Goal: Use online tool/utility: Utilize a website feature to perform a specific function

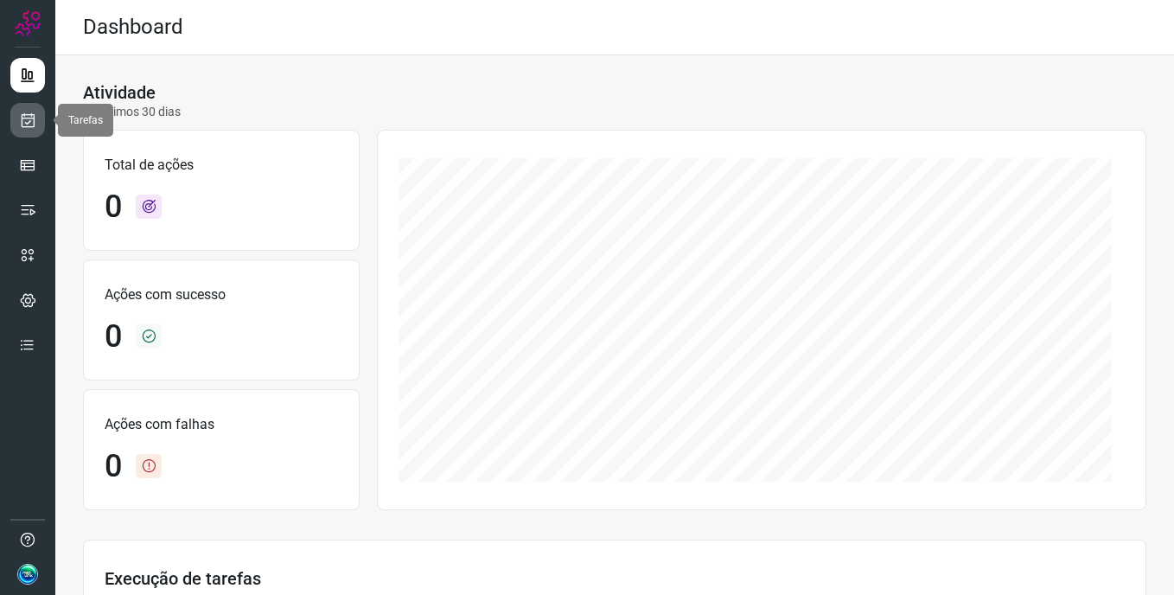
click at [29, 117] on icon at bounding box center [28, 119] width 18 height 17
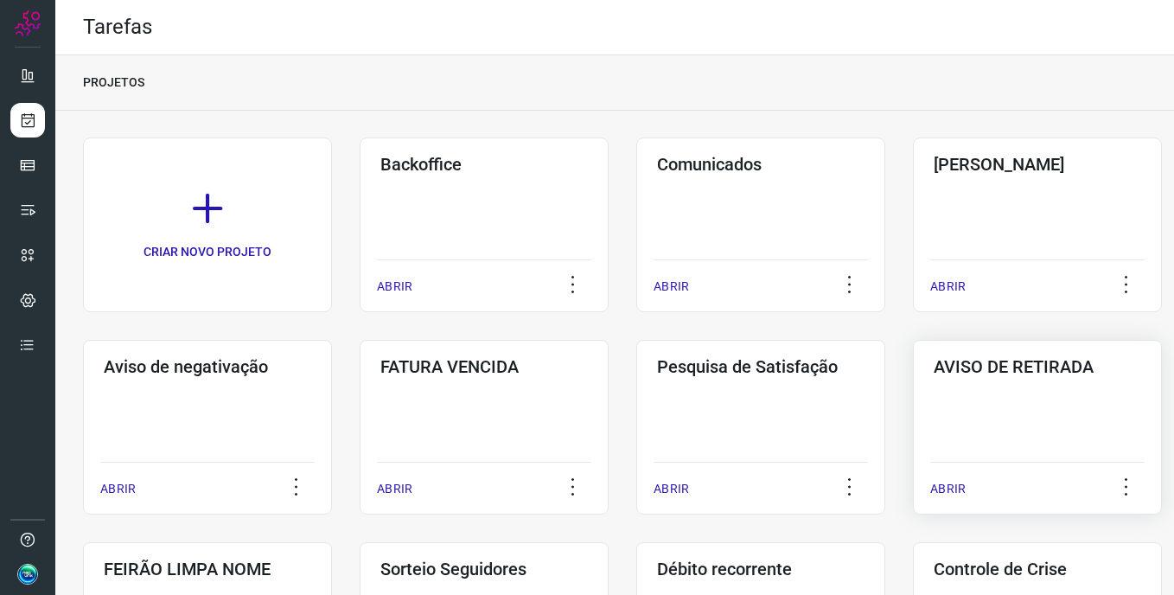
click at [1020, 360] on h3 "AVISO DE RETIRADA" at bounding box center [1036, 366] width 207 height 21
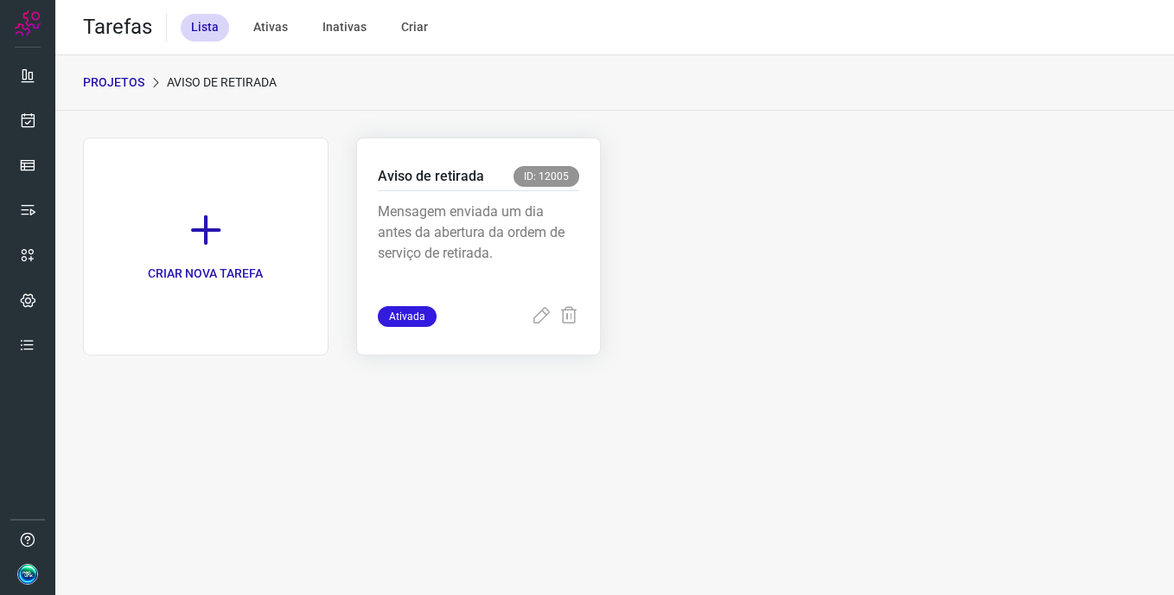
click at [524, 220] on p "Mensagem enviada um dia antes da abertura da ordem de serviço de retirada." at bounding box center [479, 244] width 202 height 86
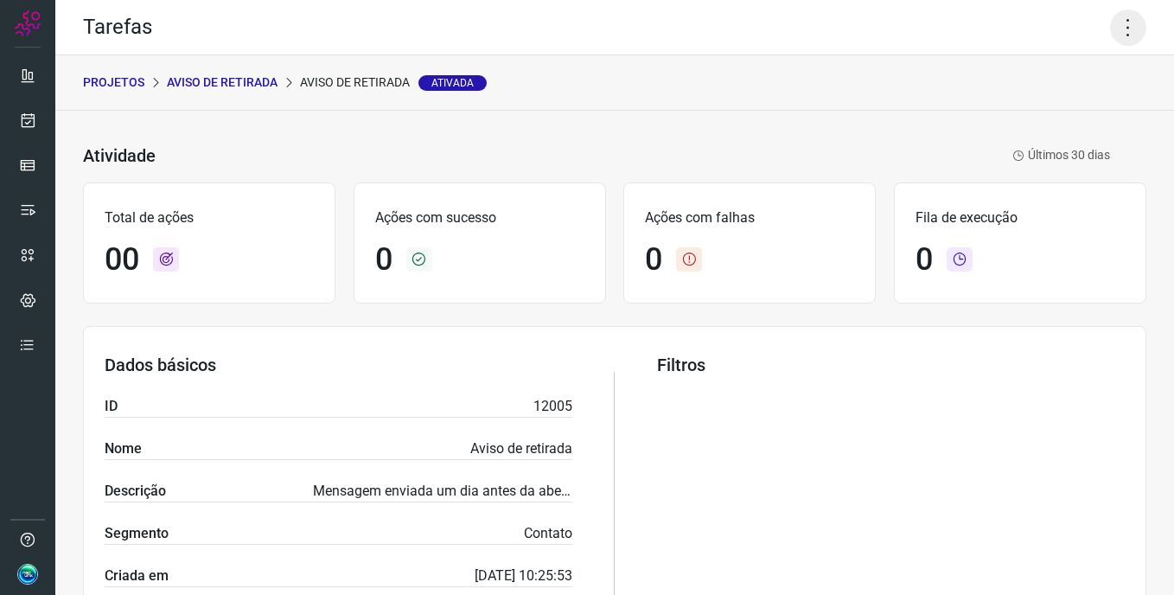
click at [1114, 27] on icon at bounding box center [1128, 28] width 36 height 36
click at [1042, 119] on li "Executar" at bounding box center [1053, 113] width 157 height 28
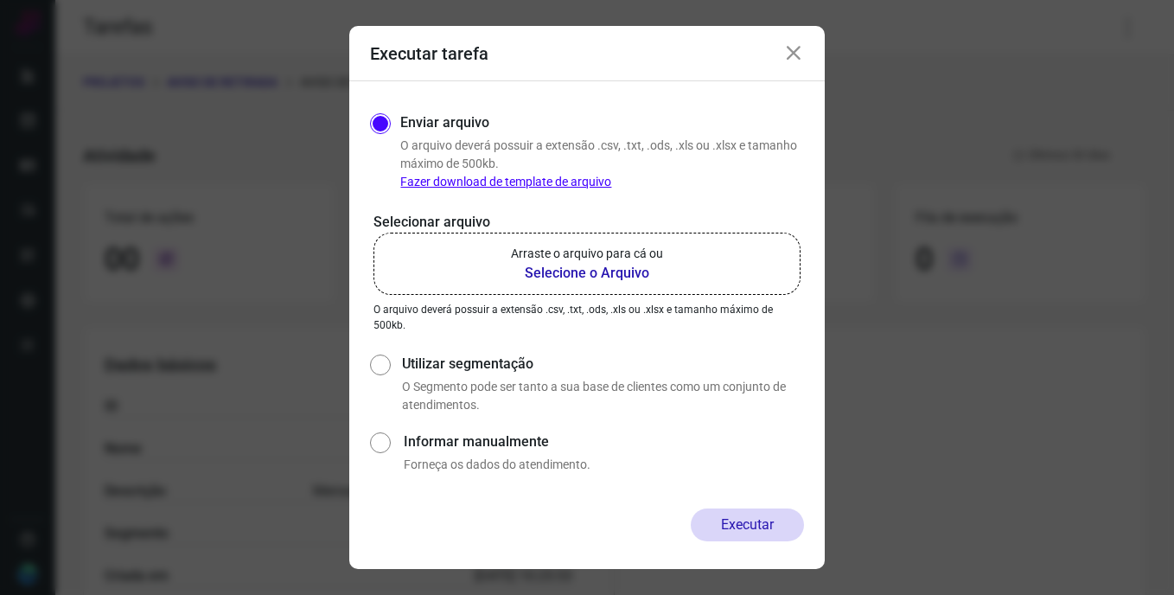
click at [656, 264] on b "Selecione o Arquivo" at bounding box center [587, 273] width 152 height 21
click at [0, 0] on input "Arraste o arquivo para cá ou Selecione o Arquivo" at bounding box center [0, 0] width 0 height 0
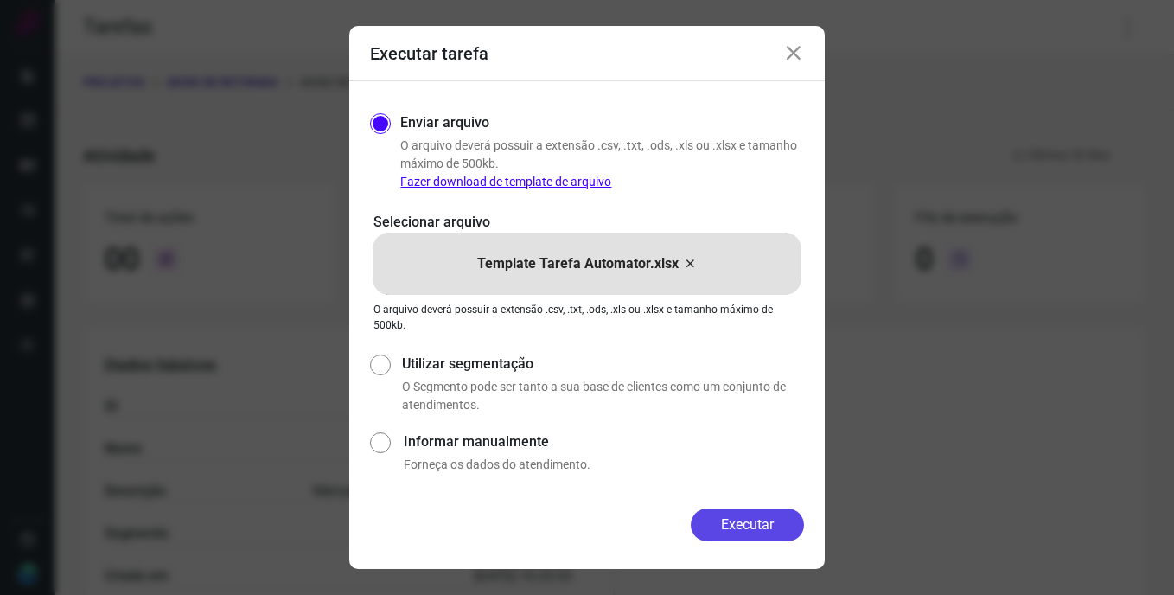
click at [761, 528] on button "Executar" at bounding box center [747, 524] width 113 height 33
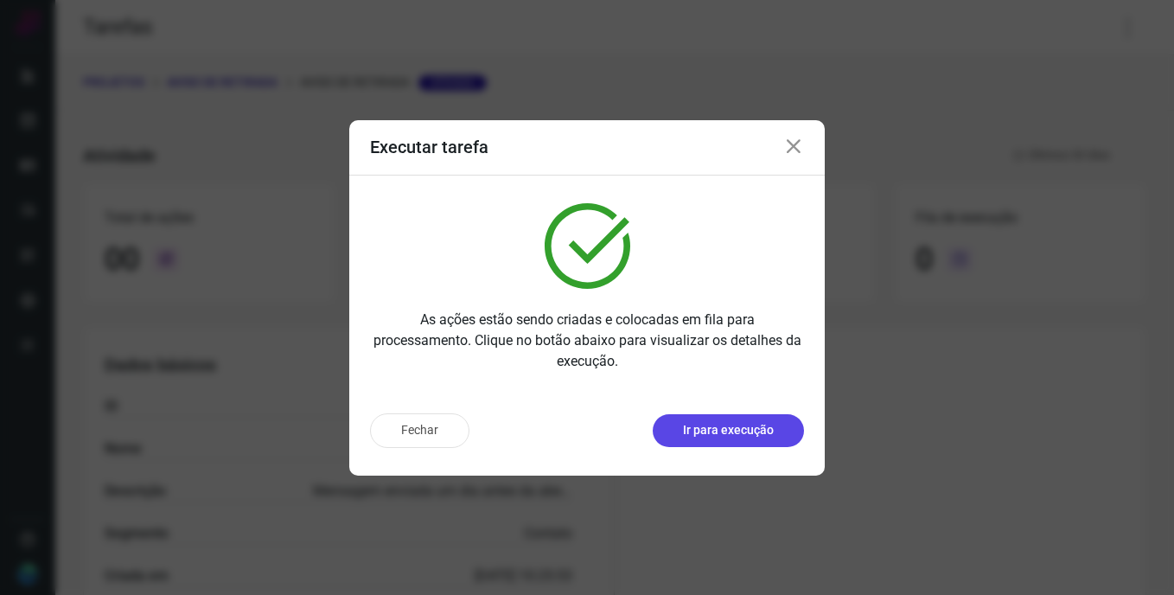
click at [733, 436] on p "Ir para execução" at bounding box center [728, 430] width 91 height 18
